Goal: Information Seeking & Learning: Learn about a topic

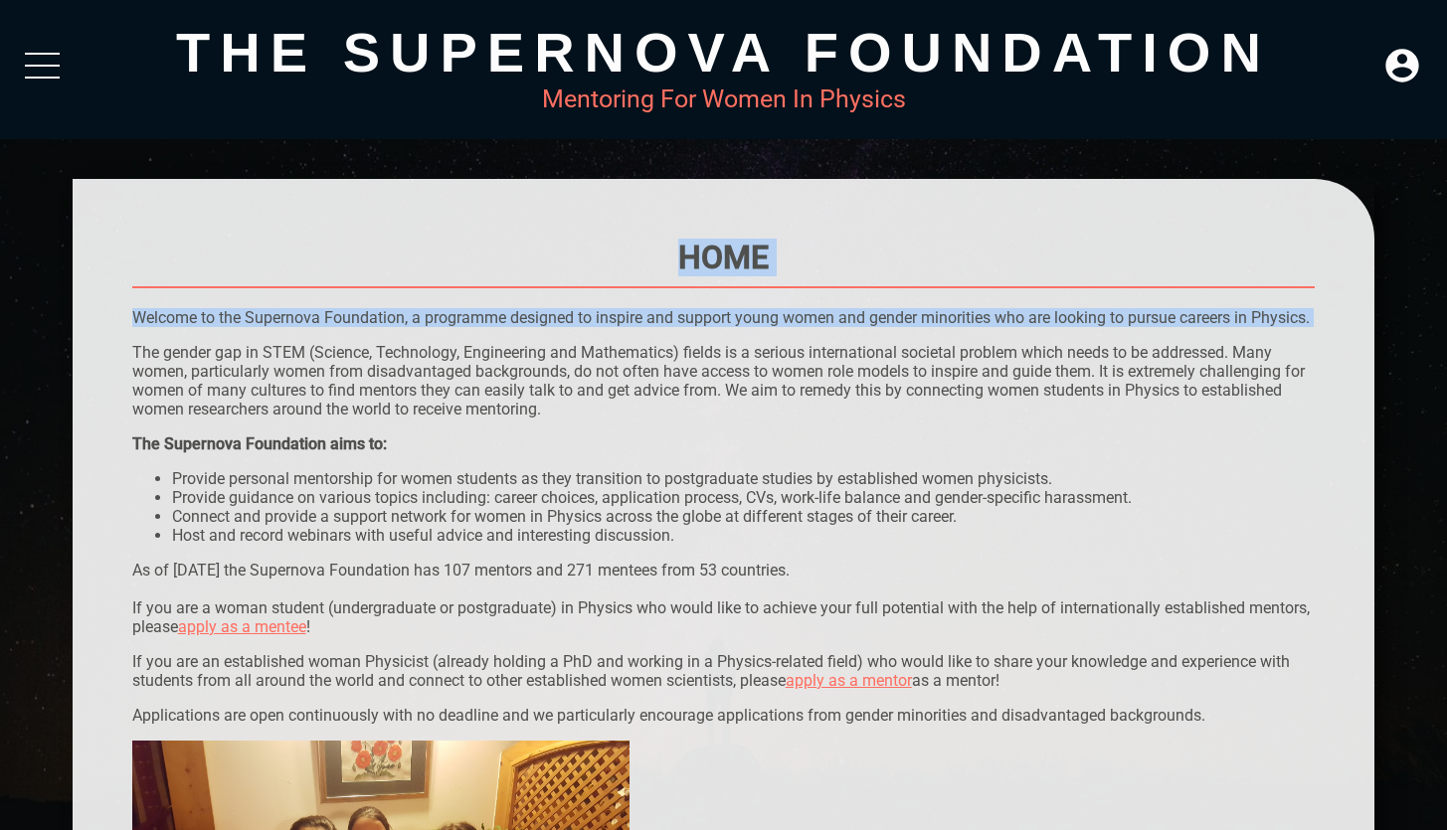
drag, startPoint x: 132, startPoint y: 314, endPoint x: 211, endPoint y: 356, distance: 89.0
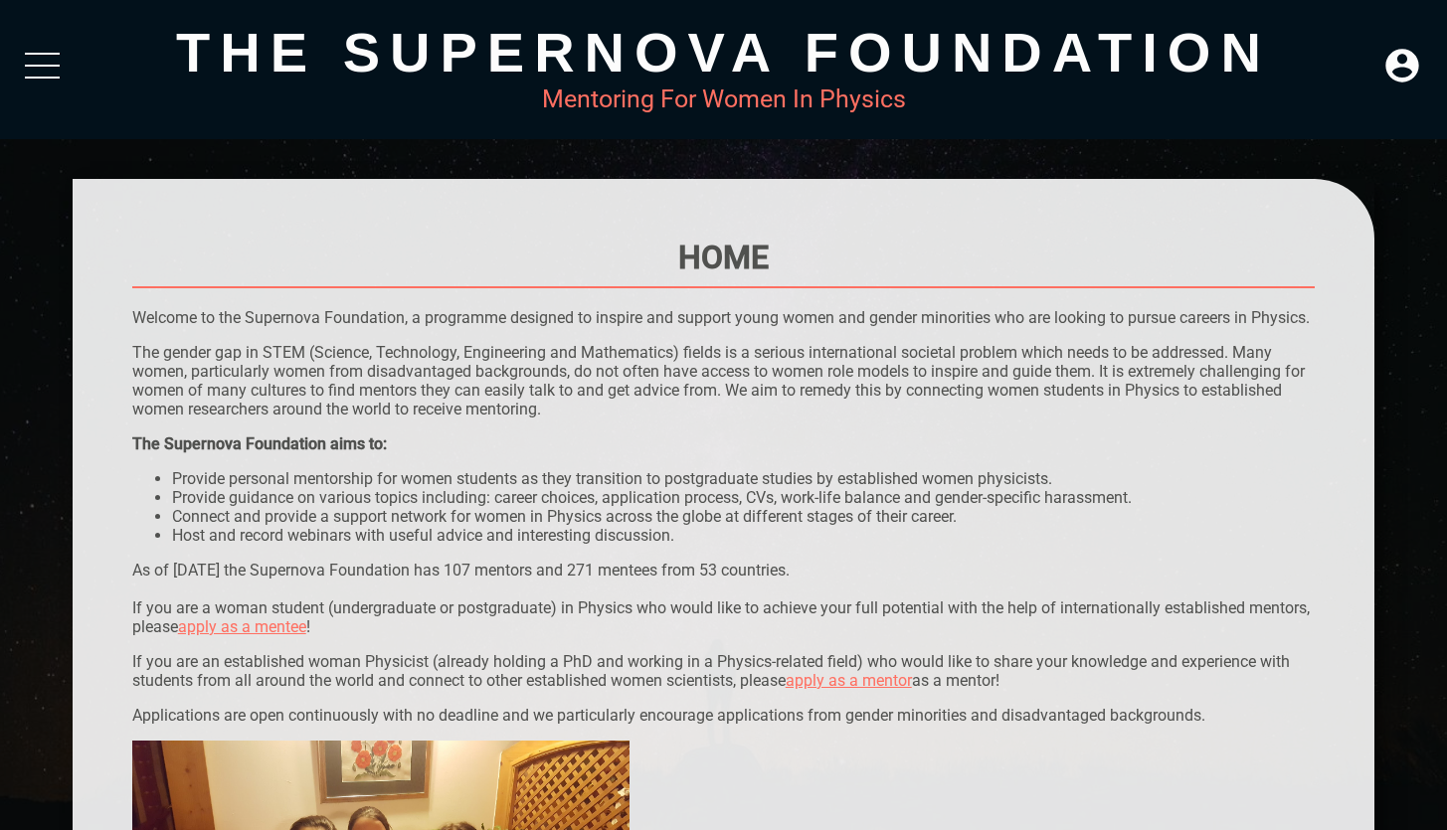
click at [824, 313] on p "Welcome to the Supernova Foundation, a programme designed to inspire and suppor…" at bounding box center [723, 317] width 1183 height 19
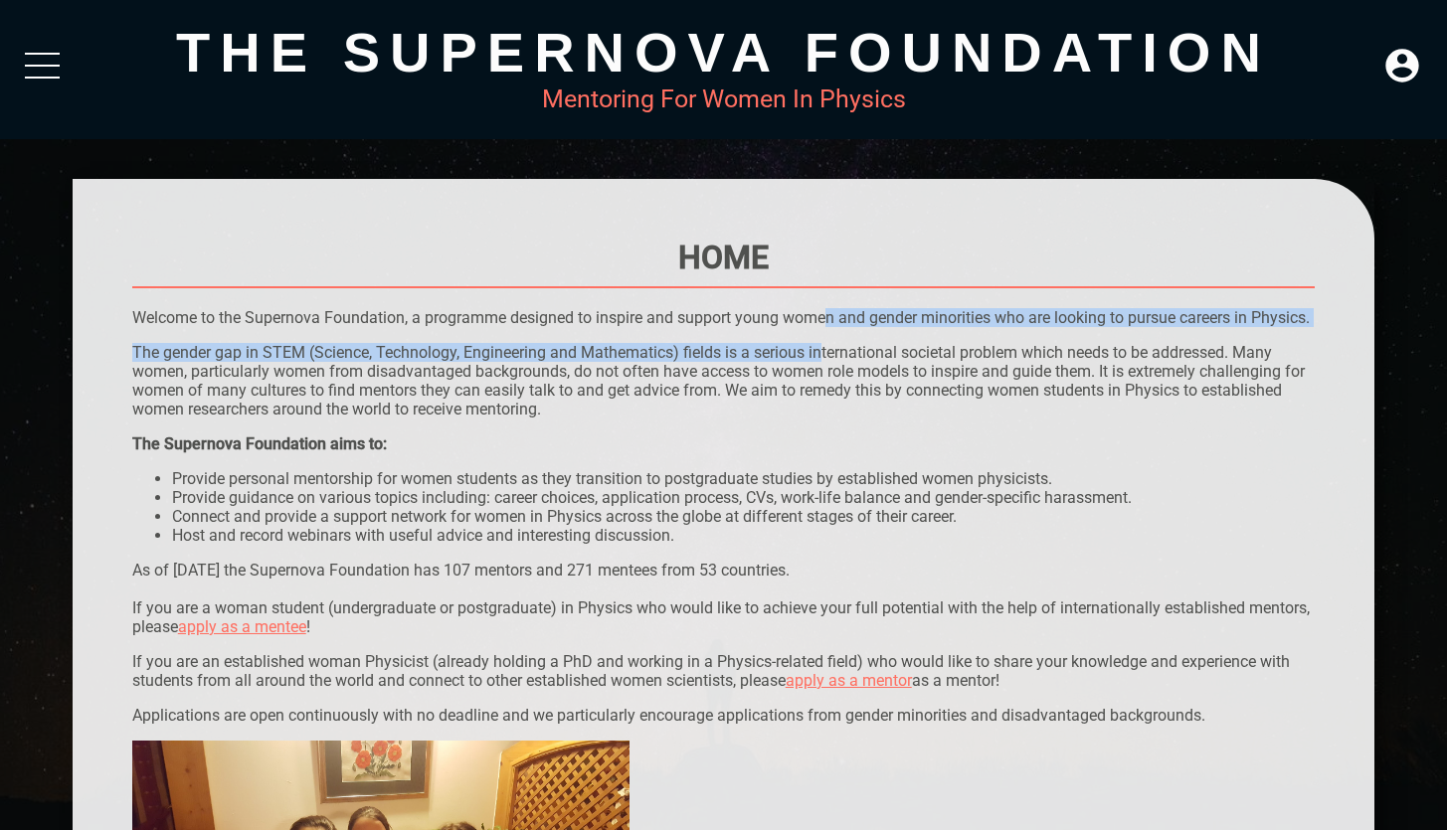
drag, startPoint x: 824, startPoint y: 313, endPoint x: 824, endPoint y: 369, distance: 55.7
click at [824, 370] on p "The gender gap in STEM (Science, Technology, Engineering and Mathematics) field…" at bounding box center [723, 381] width 1183 height 76
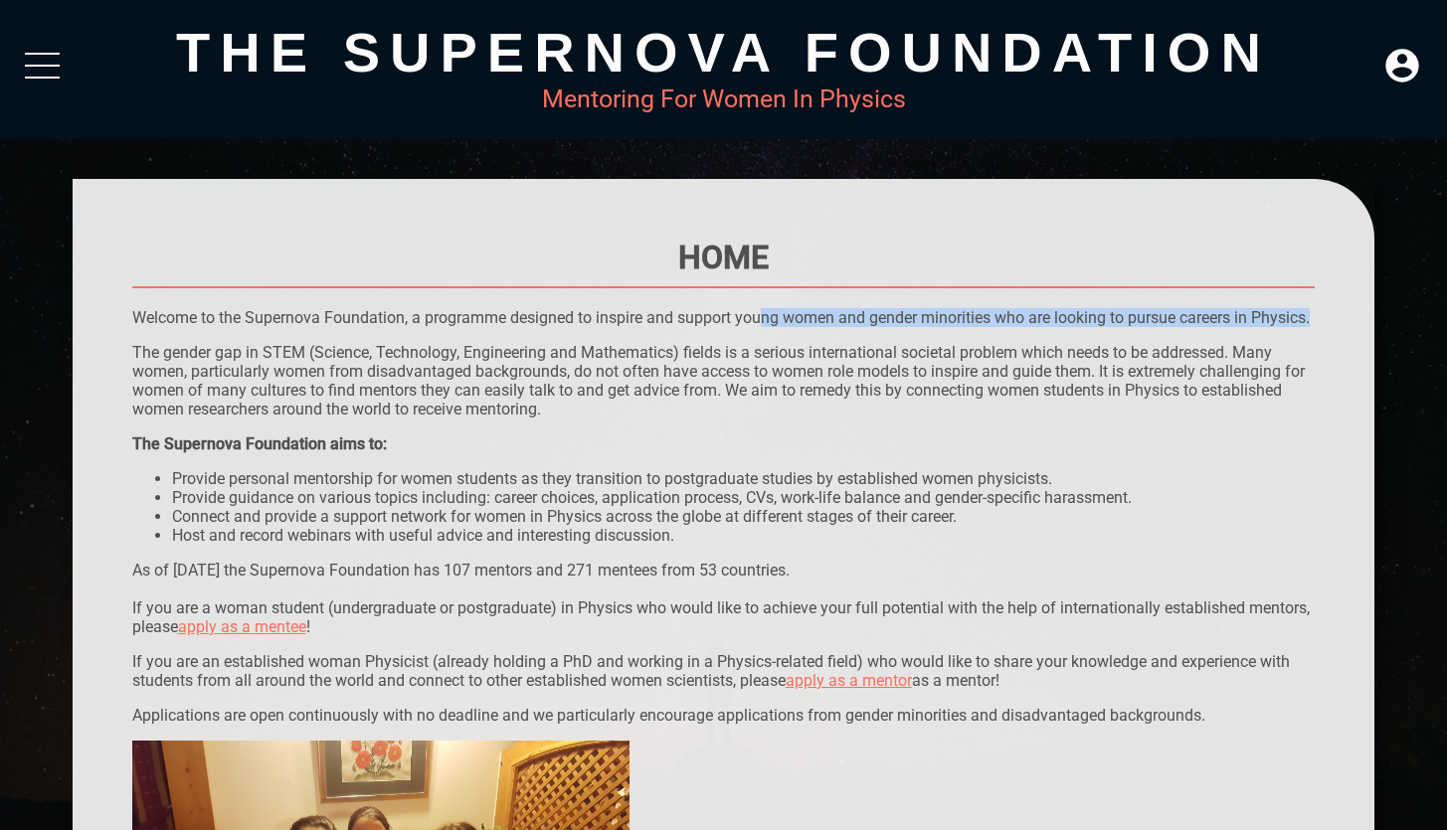
drag, startPoint x: 764, startPoint y: 312, endPoint x: 771, endPoint y: 330, distance: 19.2
click at [771, 327] on p "Welcome to the Supernova Foundation, a programme designed to inspire and suppor…" at bounding box center [723, 317] width 1183 height 19
click at [776, 376] on p "The gender gap in STEM (Science, Technology, Engineering and Mathematics) field…" at bounding box center [723, 381] width 1183 height 76
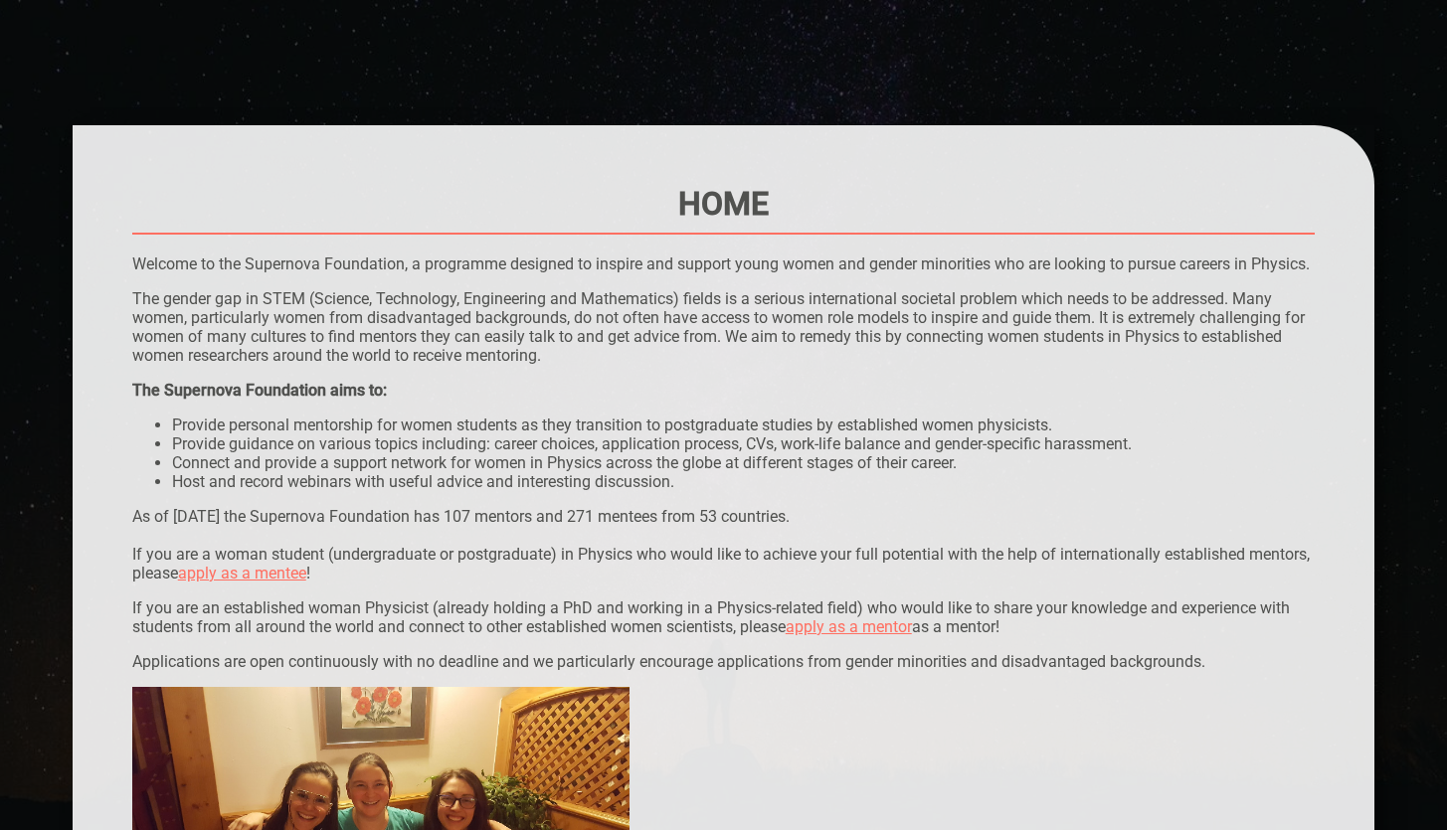
scroll to position [55, 0]
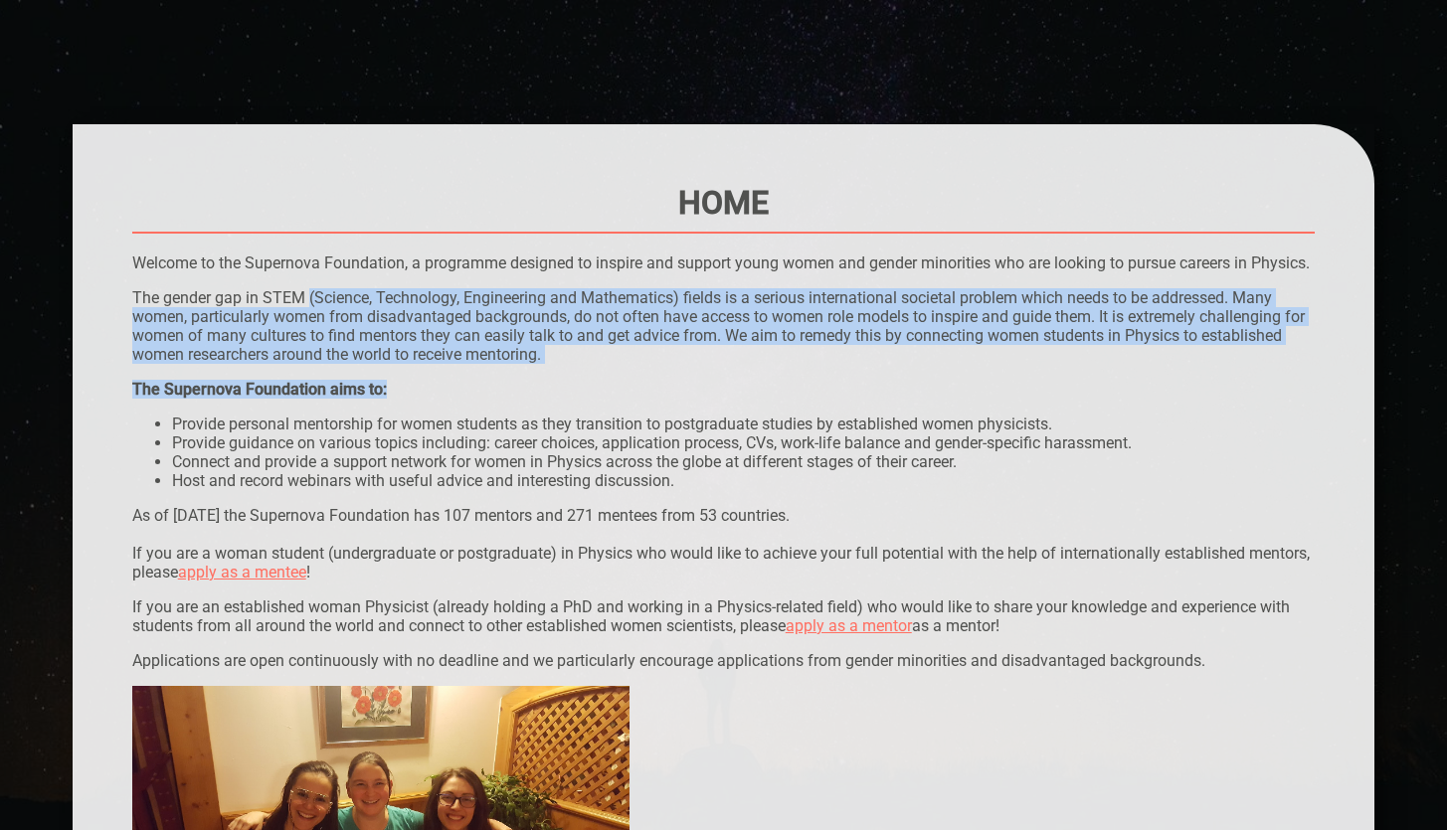
drag, startPoint x: 311, startPoint y: 323, endPoint x: 662, endPoint y: 417, distance: 363.3
click at [662, 399] on div "The Supernova Foundation aims to:" at bounding box center [723, 389] width 1183 height 19
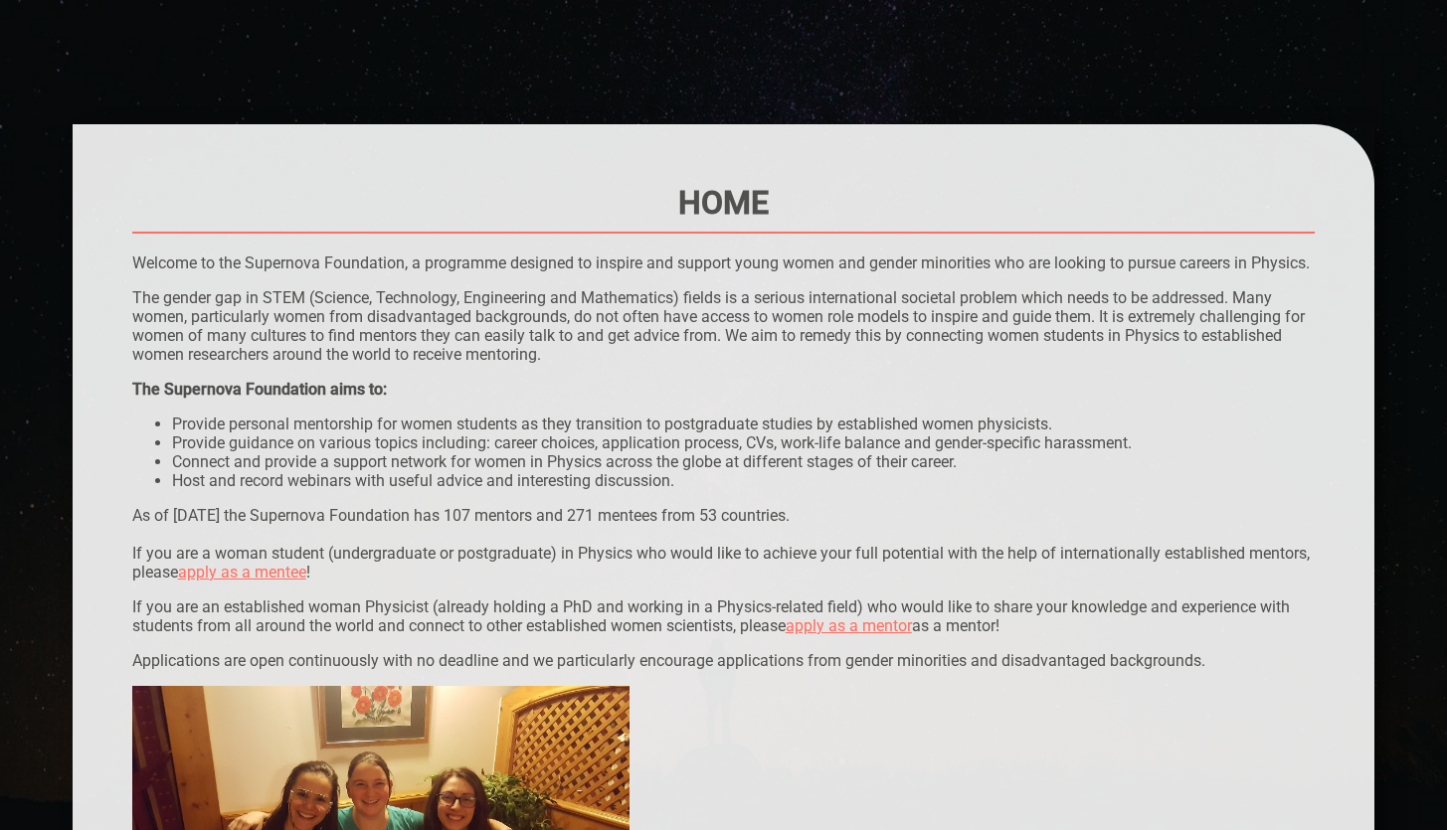
click at [921, 364] on p "The gender gap in STEM (Science, Technology, Engineering and Mathematics) field…" at bounding box center [723, 326] width 1183 height 76
